Goal: Task Accomplishment & Management: Manage account settings

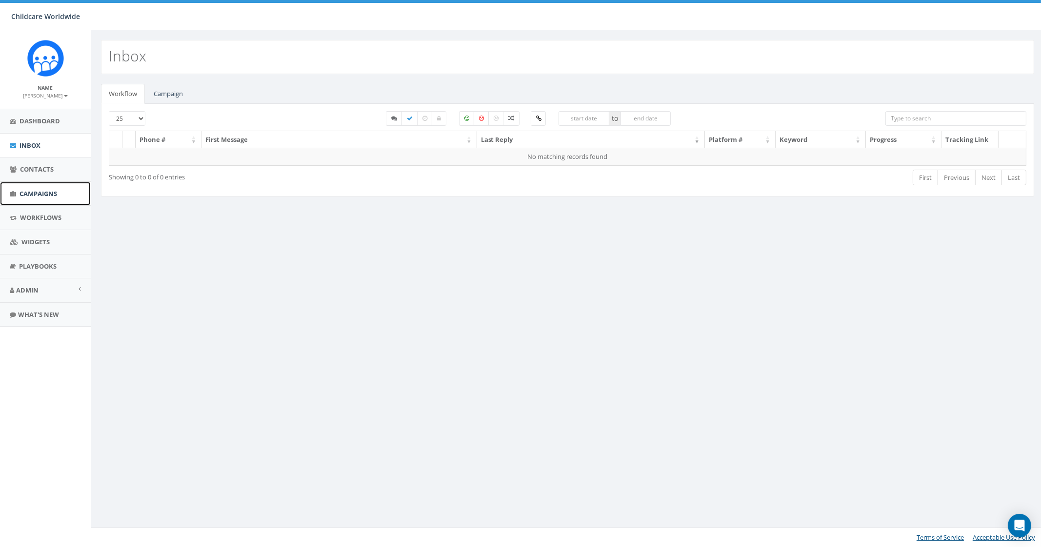
click at [50, 192] on span "Campaigns" at bounding box center [39, 193] width 38 height 9
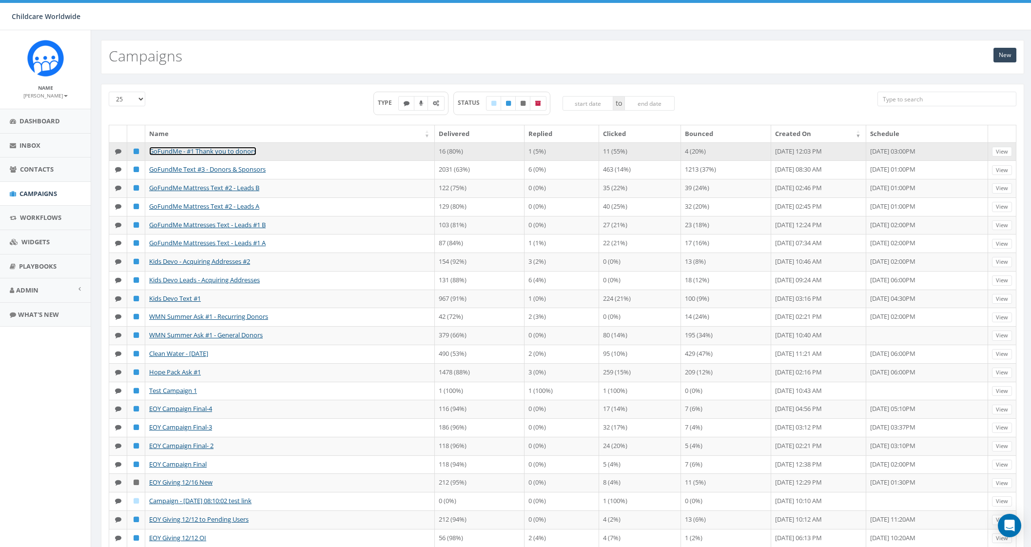
click at [242, 150] on link "GoFundMe - #1 Thank you to donors" at bounding box center [202, 151] width 107 height 9
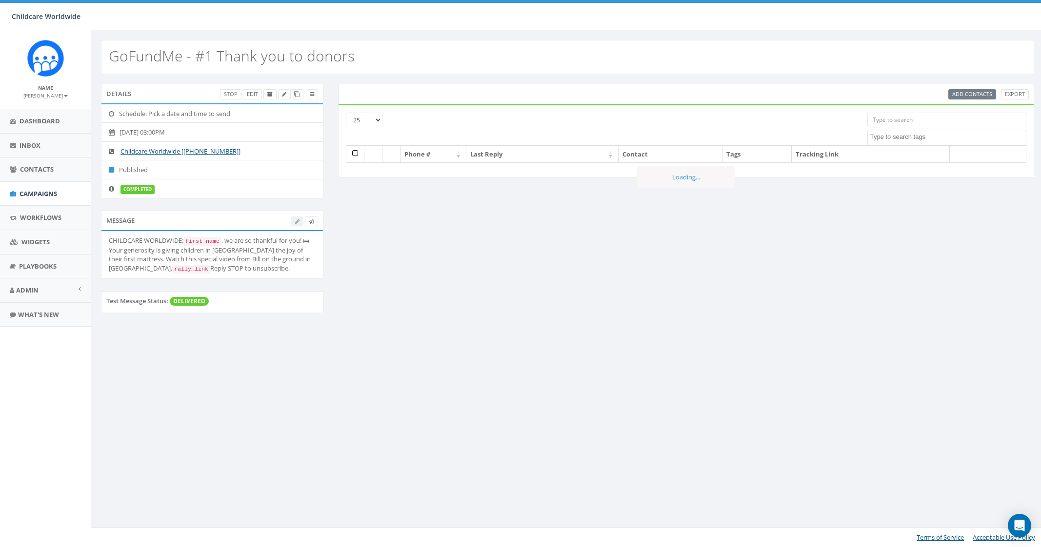
select select
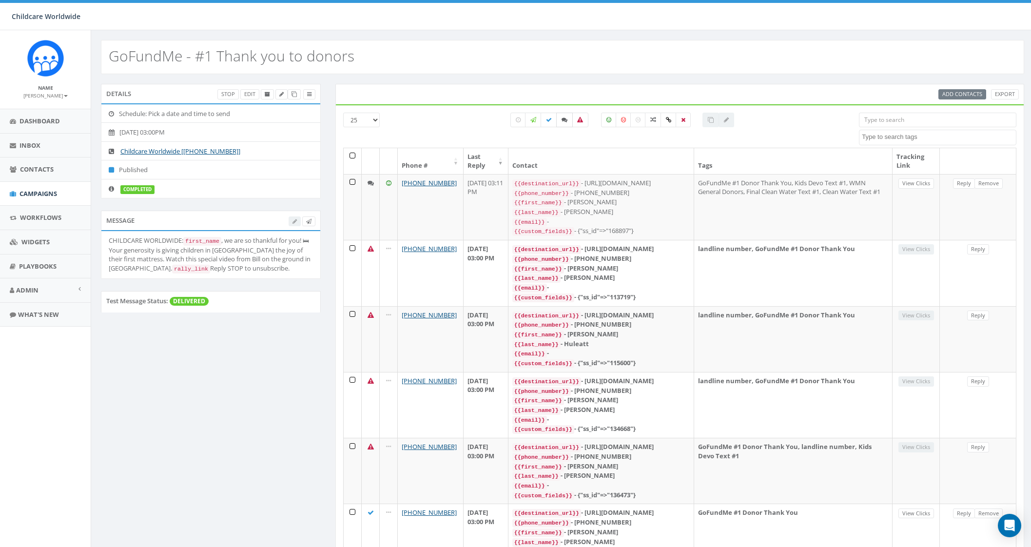
click at [562, 119] on icon at bounding box center [565, 120] width 6 height 6
checkbox input "true"
